Goal: Communication & Community: Answer question/provide support

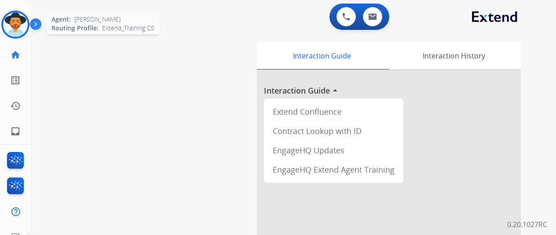
click at [20, 21] on img at bounding box center [15, 24] width 25 height 25
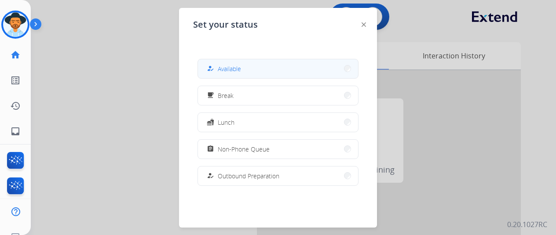
click at [230, 71] on span "Available" at bounding box center [229, 68] width 23 height 9
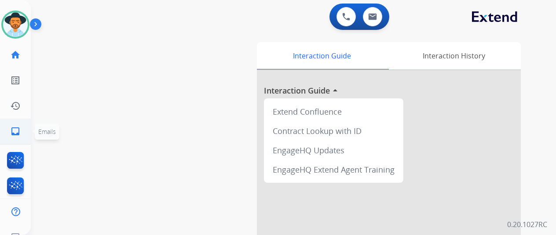
click at [15, 130] on mat-icon "inbox" at bounding box center [15, 131] width 11 height 11
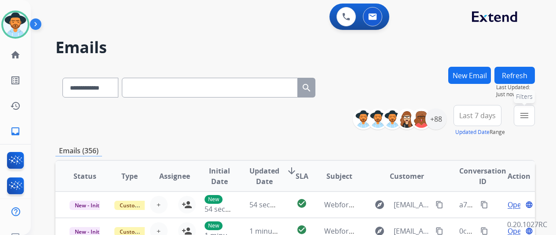
click at [529, 110] on mat-icon "menu" at bounding box center [524, 115] width 11 height 11
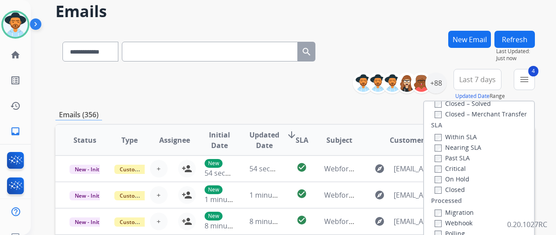
scroll to position [132, 0]
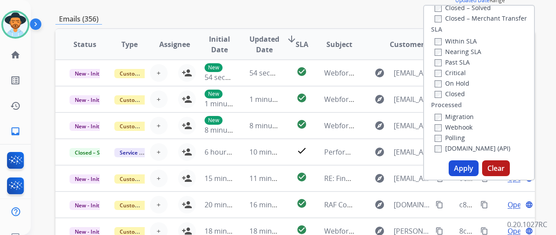
click at [464, 169] on button "Apply" at bounding box center [463, 168] width 30 height 16
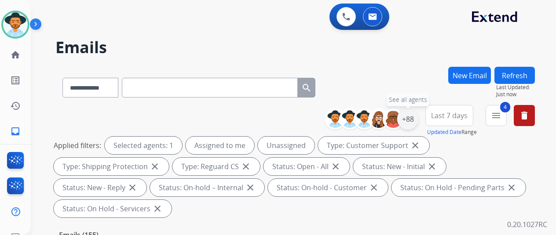
click at [418, 117] on div "+88" at bounding box center [407, 119] width 21 height 21
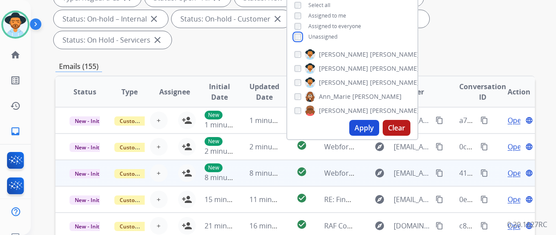
scroll to position [176, 0]
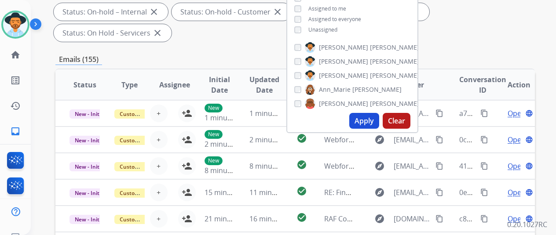
click at [367, 120] on button "Apply" at bounding box center [364, 121] width 30 height 16
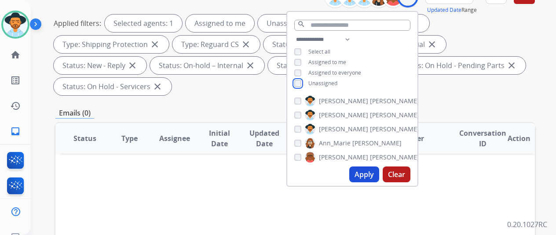
scroll to position [220, 0]
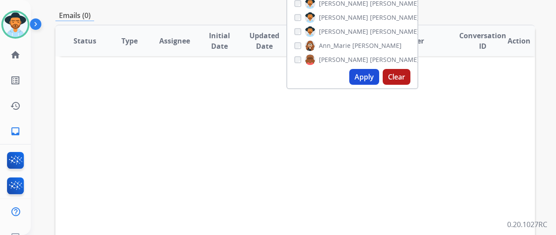
click at [362, 73] on button "Apply" at bounding box center [364, 77] width 30 height 16
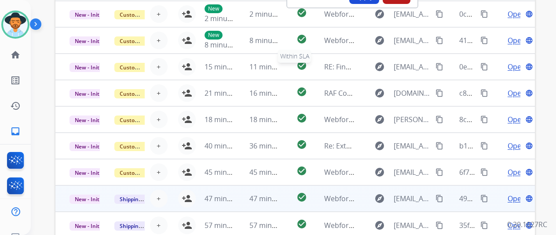
scroll to position [342, 0]
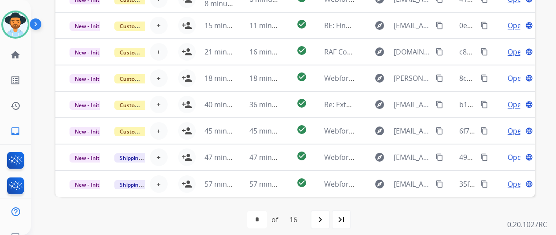
click at [346, 219] on mat-icon "last_page" at bounding box center [341, 220] width 11 height 11
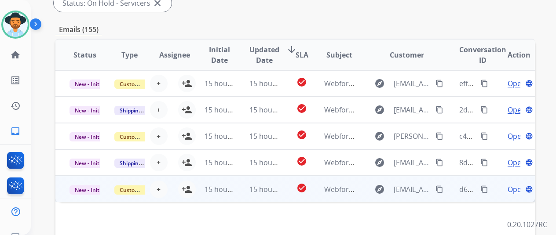
scroll to position [220, 0]
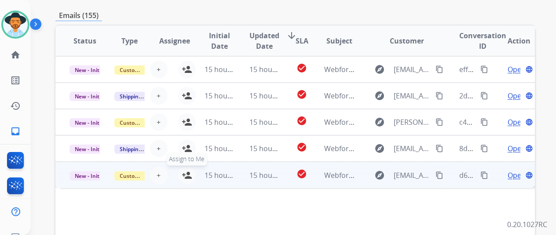
click at [184, 171] on mat-icon "person_add" at bounding box center [187, 175] width 11 height 11
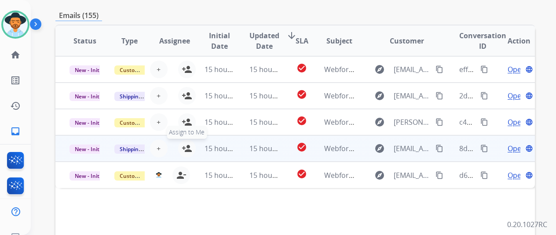
click at [182, 144] on mat-icon "person_add" at bounding box center [187, 148] width 11 height 11
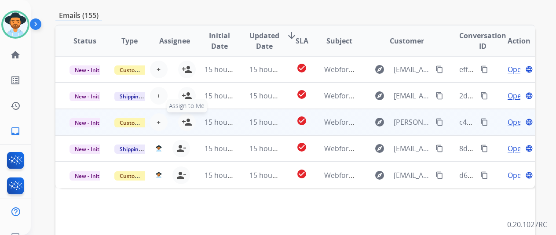
click at [187, 120] on mat-icon "person_add" at bounding box center [187, 122] width 11 height 11
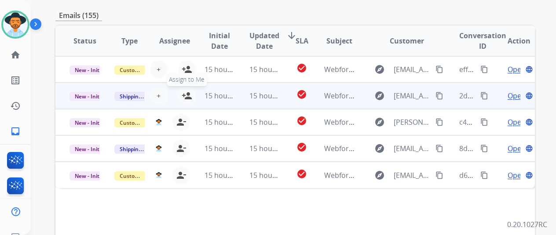
click at [188, 90] on button "person_add Assign to Me" at bounding box center [187, 96] width 18 height 18
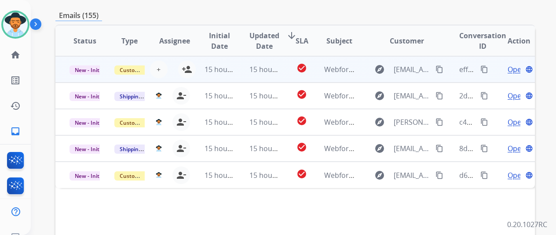
click at [193, 66] on td "15 hours ago" at bounding box center [212, 69] width 45 height 26
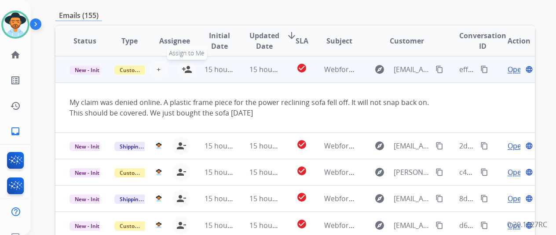
click at [187, 66] on mat-icon "person_add" at bounding box center [187, 69] width 11 height 11
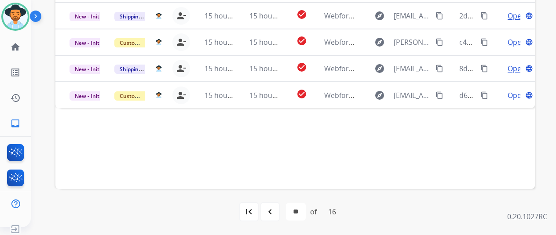
scroll to position [11, 0]
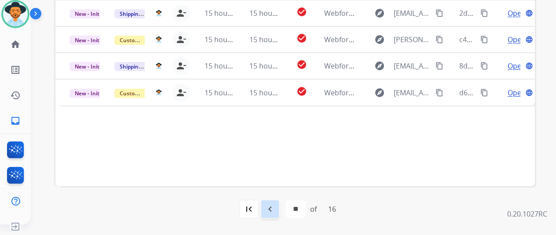
click at [271, 207] on mat-icon "navigate_before" at bounding box center [270, 209] width 11 height 11
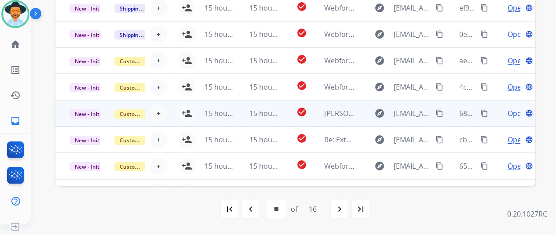
scroll to position [0, 0]
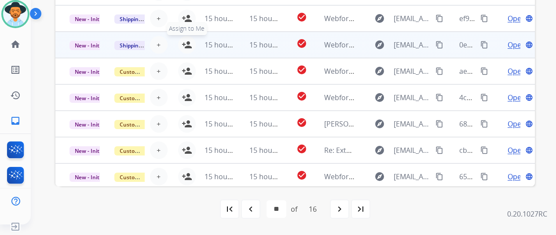
click at [188, 43] on mat-icon "person_add" at bounding box center [187, 45] width 11 height 11
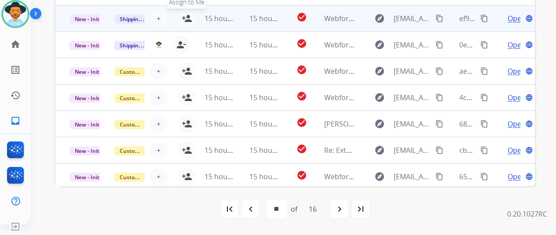
click at [189, 16] on mat-icon "person_add" at bounding box center [187, 18] width 11 height 11
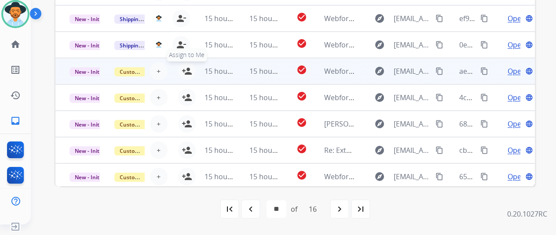
click at [188, 69] on mat-icon "person_add" at bounding box center [187, 71] width 11 height 11
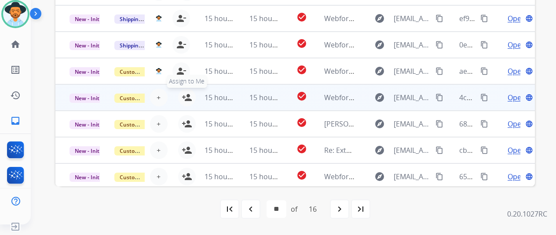
click at [185, 97] on mat-icon "person_add" at bounding box center [187, 97] width 11 height 11
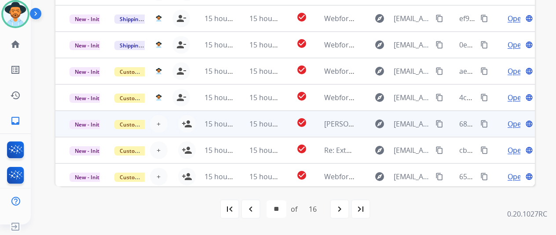
click at [190, 121] on td "15 hours ago" at bounding box center [212, 124] width 45 height 26
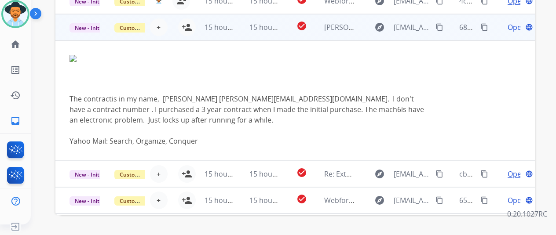
scroll to position [121, 0]
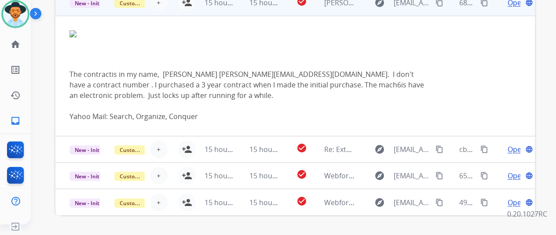
click at [186, 1] on mat-icon "person_add" at bounding box center [187, 2] width 11 height 11
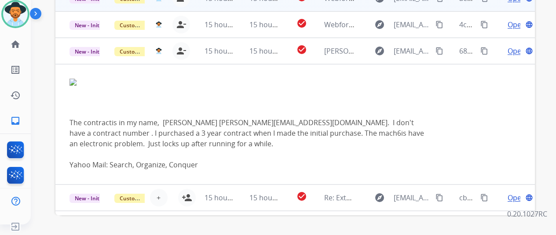
scroll to position [0, 0]
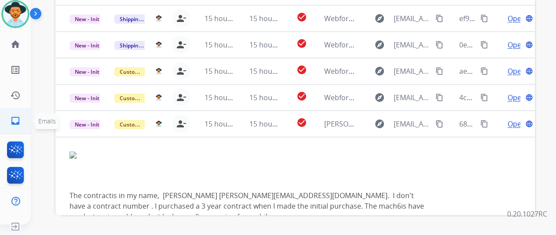
click at [13, 124] on mat-icon "inbox" at bounding box center [15, 121] width 11 height 11
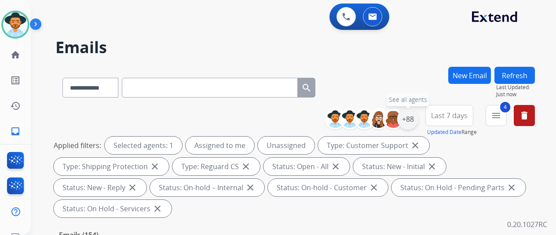
click at [417, 117] on div "+88" at bounding box center [407, 119] width 21 height 21
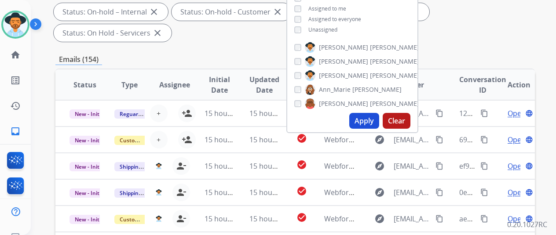
click at [367, 116] on button "Apply" at bounding box center [364, 121] width 30 height 16
select select "*"
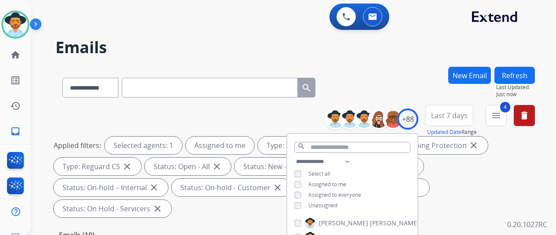
click at [370, 84] on div "**********" at bounding box center [294, 86] width 479 height 38
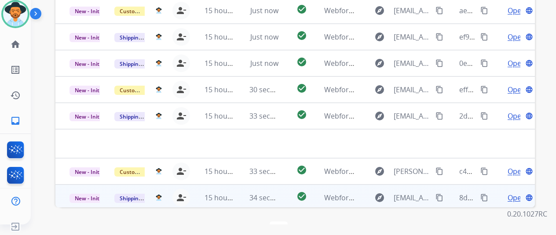
click at [513, 193] on span "Open" at bounding box center [516, 198] width 18 height 11
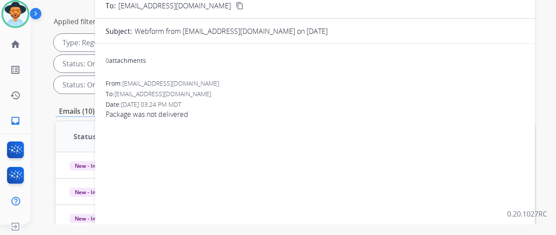
scroll to position [13, 0]
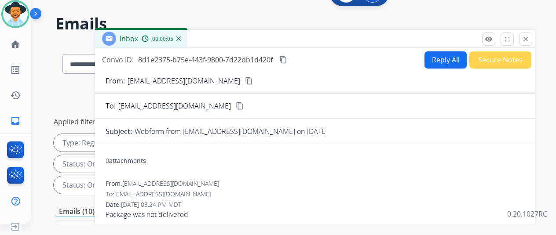
click at [245, 79] on mat-icon "content_copy" at bounding box center [249, 81] width 8 height 8
click at [529, 40] on mat-icon "close" at bounding box center [525, 39] width 8 height 8
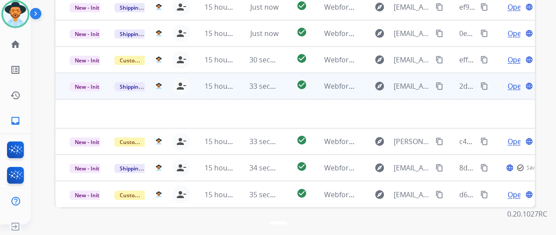
scroll to position [30, 0]
click at [513, 81] on span "Open" at bounding box center [516, 86] width 18 height 11
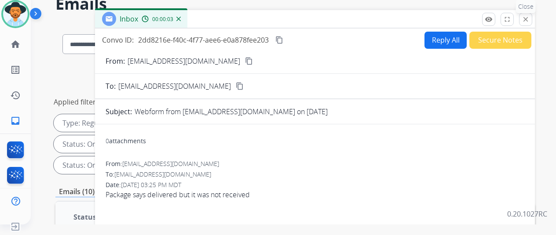
scroll to position [0, 0]
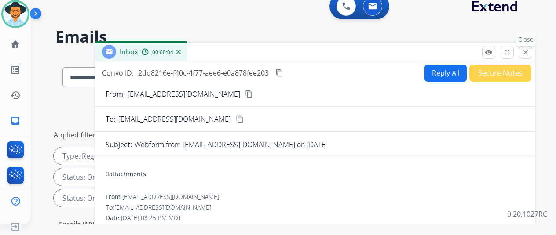
click at [529, 50] on mat-icon "close" at bounding box center [525, 52] width 8 height 8
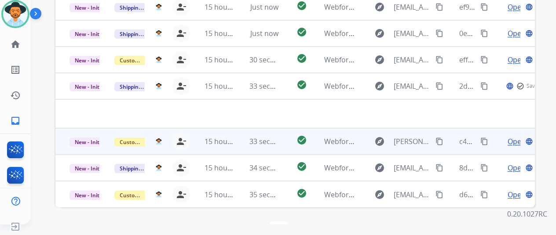
scroll to position [30, 0]
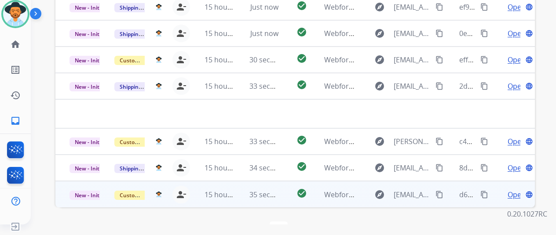
click at [513, 189] on span "Open" at bounding box center [516, 194] width 18 height 11
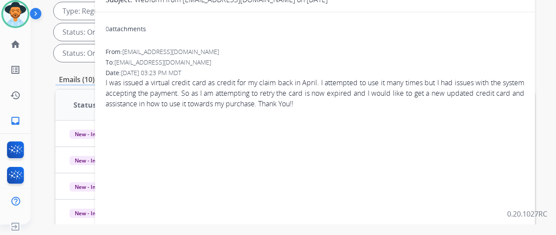
scroll to position [13, 0]
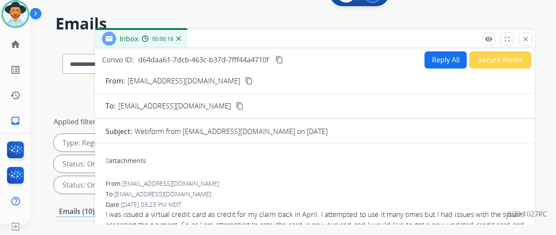
click at [245, 79] on mat-icon "content_copy" at bounding box center [249, 81] width 8 height 8
click at [529, 36] on mat-icon "close" at bounding box center [525, 39] width 8 height 8
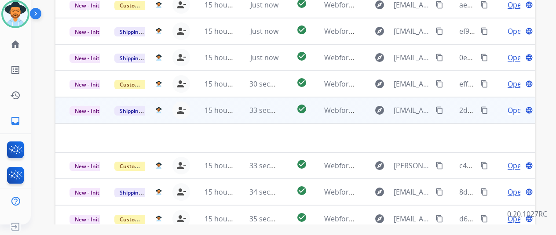
scroll to position [321, 0]
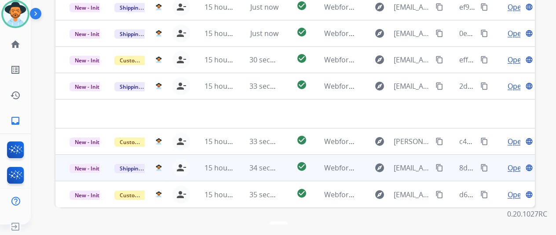
click at [515, 163] on span "Open" at bounding box center [516, 168] width 18 height 11
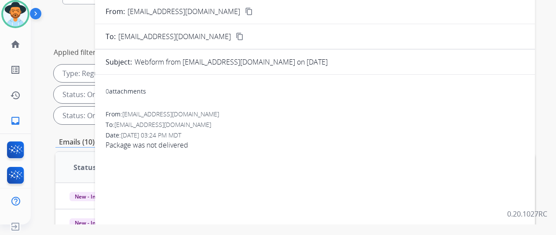
scroll to position [13, 0]
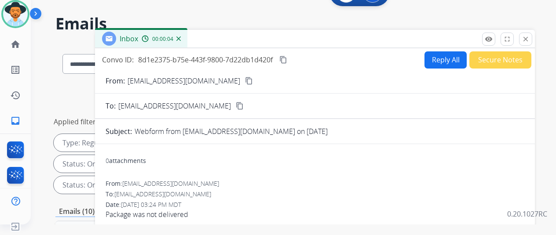
click at [244, 79] on button "content_copy" at bounding box center [249, 81] width 11 height 11
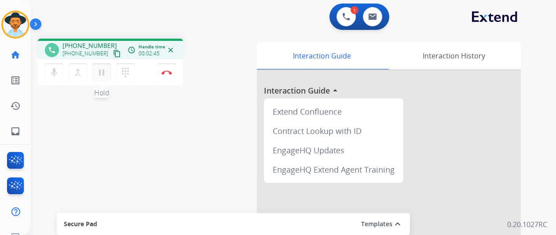
click at [98, 72] on mat-icon "pause" at bounding box center [101, 72] width 11 height 11
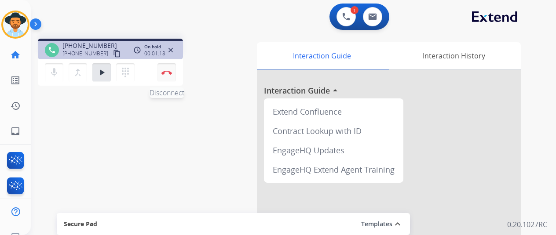
click at [169, 73] on img at bounding box center [166, 72] width 11 height 4
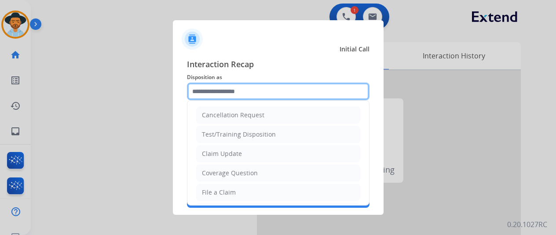
click at [219, 94] on input "text" at bounding box center [278, 92] width 182 height 18
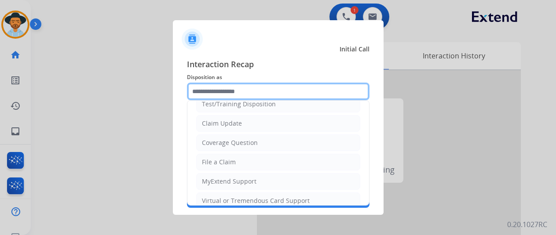
scroll to position [44, 0]
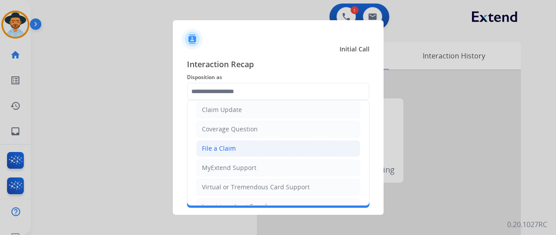
click at [217, 144] on div "File a Claim" at bounding box center [219, 148] width 34 height 9
type input "**********"
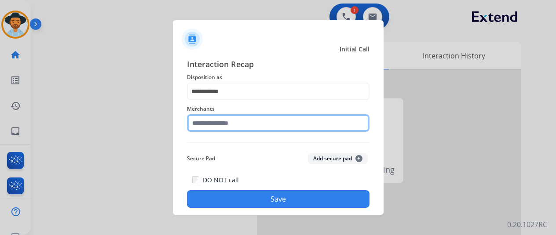
click at [214, 122] on input "text" at bounding box center [278, 123] width 182 height 18
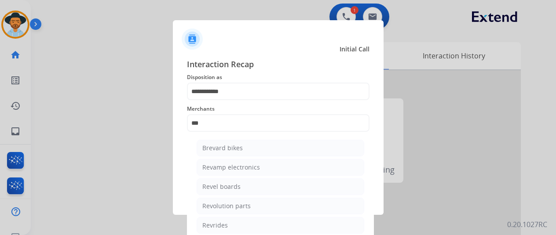
click at [226, 205] on div "Revolution parts" at bounding box center [226, 206] width 48 height 9
type input "**********"
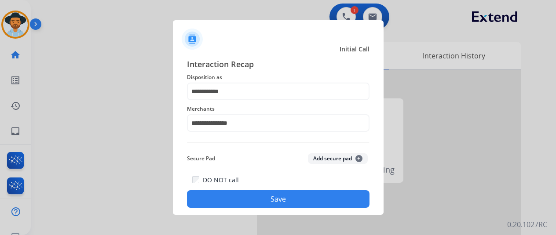
click at [259, 195] on button "Save" at bounding box center [278, 199] width 182 height 18
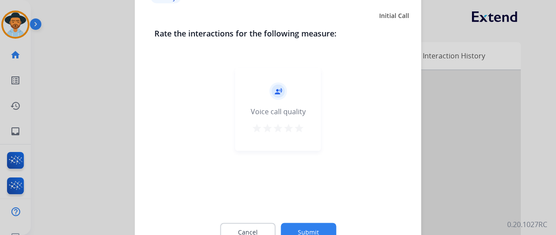
scroll to position [0, 0]
click at [317, 231] on button "Submit" at bounding box center [307, 232] width 55 height 18
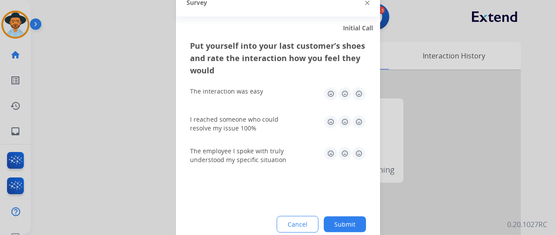
click at [347, 223] on button "Submit" at bounding box center [345, 224] width 42 height 16
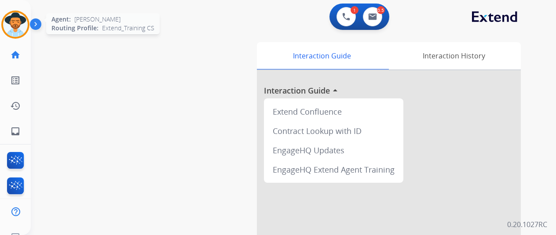
click at [4, 13] on div "Agent: [PERSON_NAME] Profile: Extend_Training CS" at bounding box center [15, 25] width 28 height 28
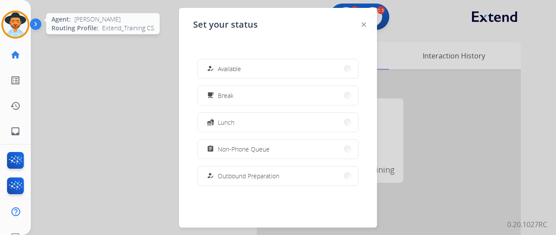
click at [10, 19] on img at bounding box center [15, 24] width 25 height 25
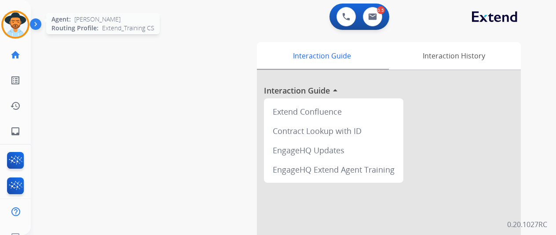
click at [13, 18] on img at bounding box center [15, 24] width 25 height 25
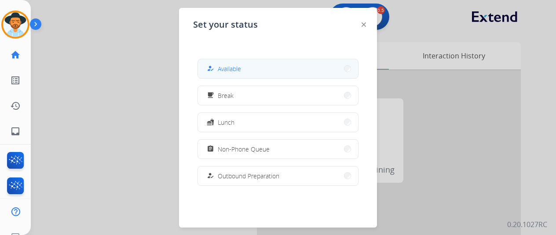
click at [228, 66] on span "Available" at bounding box center [229, 68] width 23 height 9
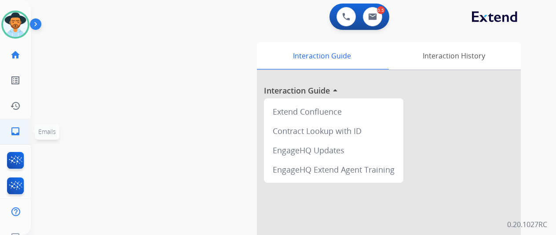
click at [19, 125] on link "inbox Emails" at bounding box center [15, 131] width 25 height 25
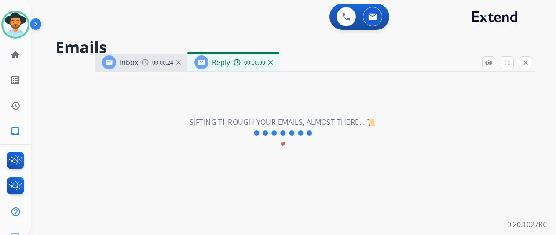
select select "**********"
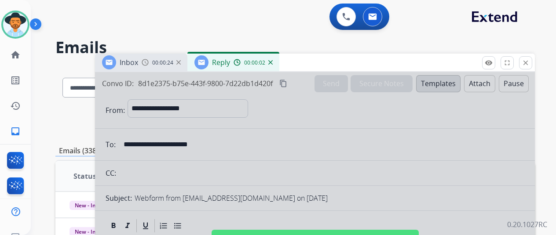
click at [273, 62] on img at bounding box center [270, 62] width 4 height 4
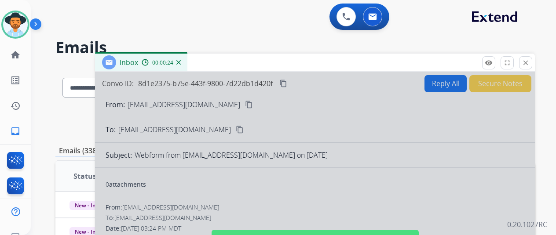
click at [180, 60] on div "00:00:24" at bounding box center [161, 62] width 39 height 8
click at [187, 59] on div "Inbox 00:00:24" at bounding box center [141, 63] width 92 height 18
click at [181, 61] on img at bounding box center [178, 62] width 4 height 4
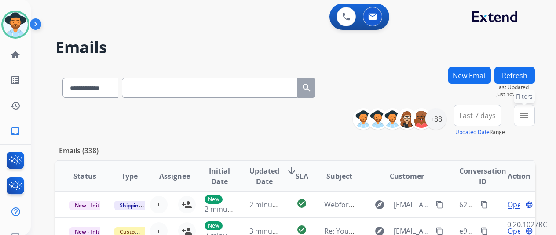
click at [529, 116] on mat-icon "menu" at bounding box center [524, 115] width 11 height 11
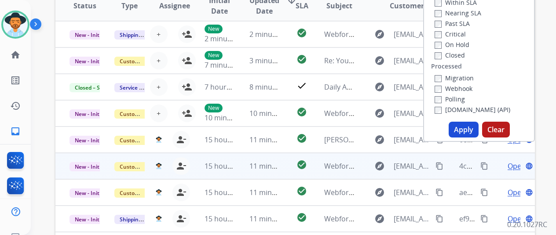
scroll to position [176, 0]
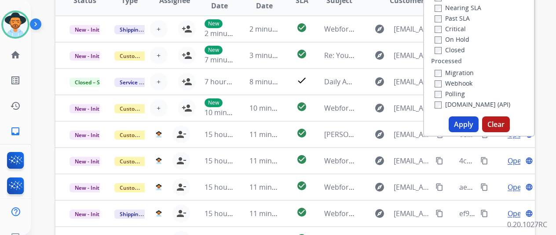
click at [466, 119] on button "Apply" at bounding box center [463, 125] width 30 height 16
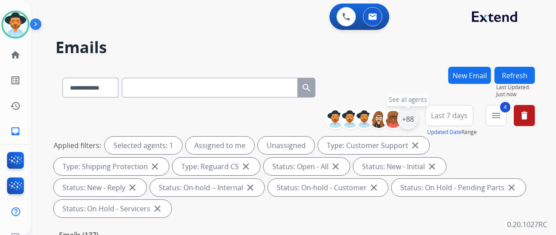
click at [417, 116] on div "+88" at bounding box center [407, 119] width 21 height 21
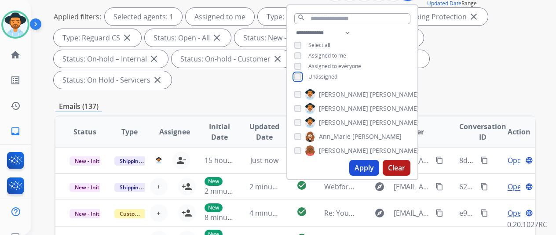
scroll to position [132, 0]
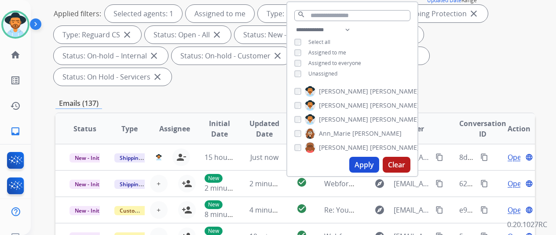
click at [362, 163] on button "Apply" at bounding box center [364, 165] width 30 height 16
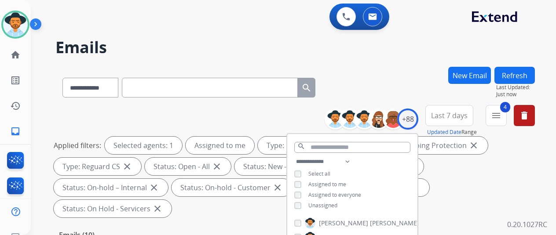
click at [383, 82] on div "**********" at bounding box center [294, 86] width 479 height 38
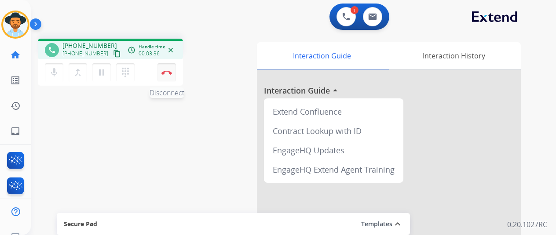
click at [166, 69] on button "Disconnect" at bounding box center [166, 72] width 18 height 18
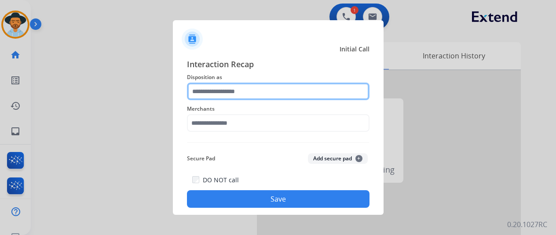
click at [228, 92] on input "text" at bounding box center [278, 92] width 182 height 18
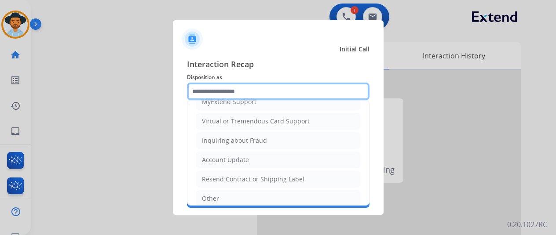
scroll to position [132, 0]
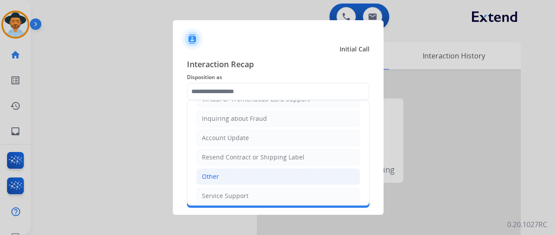
click at [235, 169] on li "Other" at bounding box center [278, 176] width 164 height 17
type input "*****"
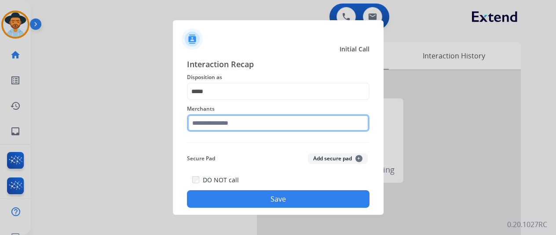
click at [206, 120] on input "text" at bounding box center [278, 123] width 182 height 18
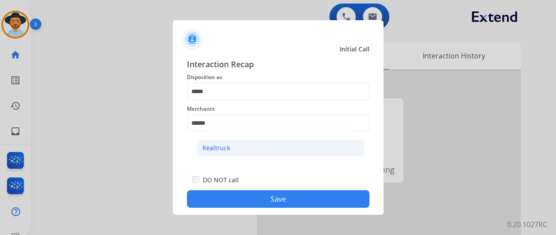
click at [206, 147] on div "Realtruck" at bounding box center [216, 148] width 28 height 9
type input "*********"
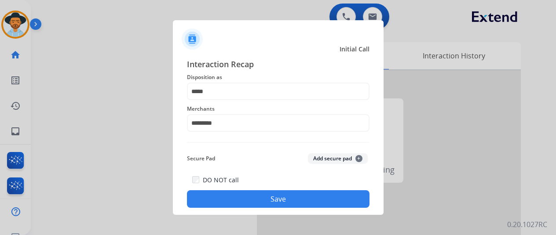
click at [262, 198] on button "Save" at bounding box center [278, 199] width 182 height 18
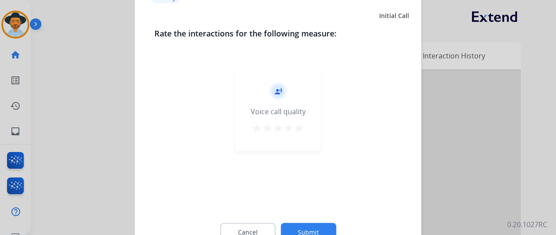
click at [303, 229] on button "Submit" at bounding box center [307, 232] width 55 height 18
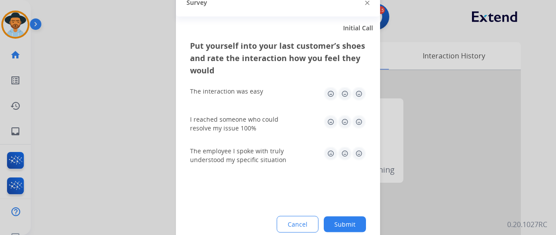
click at [351, 220] on button "Submit" at bounding box center [345, 224] width 42 height 16
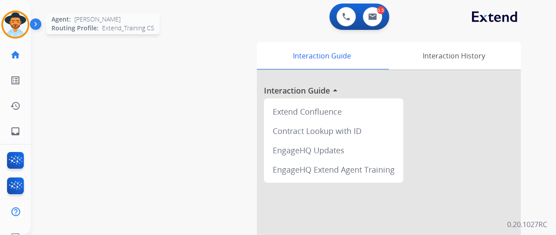
click at [19, 22] on img at bounding box center [15, 24] width 25 height 25
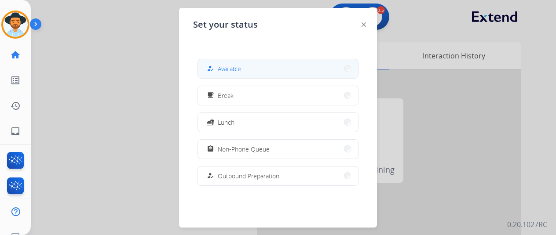
click at [237, 61] on button "how_to_reg Available" at bounding box center [278, 68] width 160 height 19
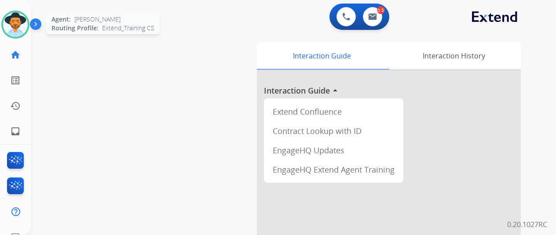
click at [17, 21] on img at bounding box center [15, 24] width 25 height 25
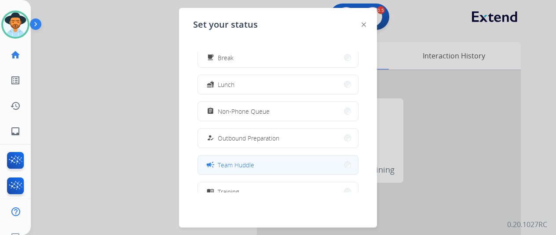
scroll to position [88, 0]
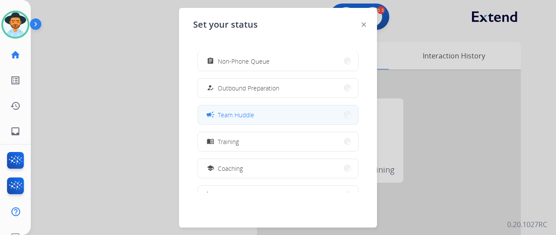
click at [262, 113] on button "campaign Team Huddle" at bounding box center [278, 115] width 160 height 19
